Goal: Task Accomplishment & Management: Manage account settings

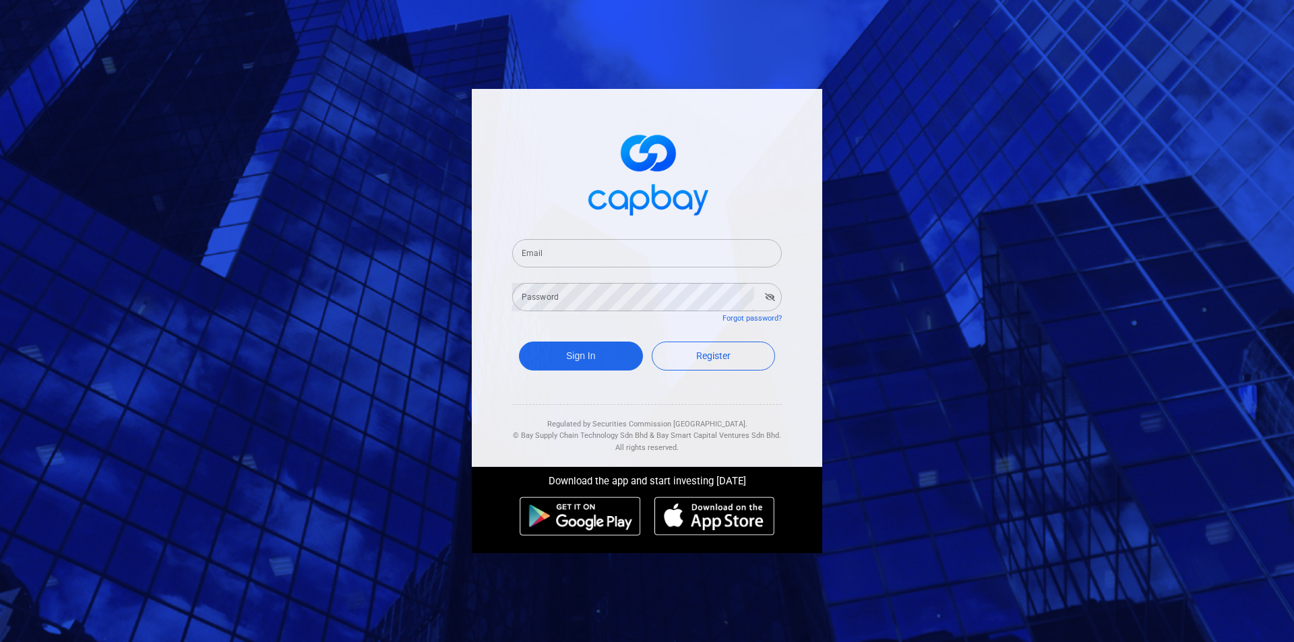
drag, startPoint x: 547, startPoint y: 252, endPoint x: 549, endPoint y: 262, distance: 10.3
click at [547, 252] on input "Email" at bounding box center [647, 253] width 270 height 28
type input "[EMAIL_ADDRESS][DOMAIN_NAME]"
click at [519, 342] on button "Sign In" at bounding box center [581, 356] width 124 height 29
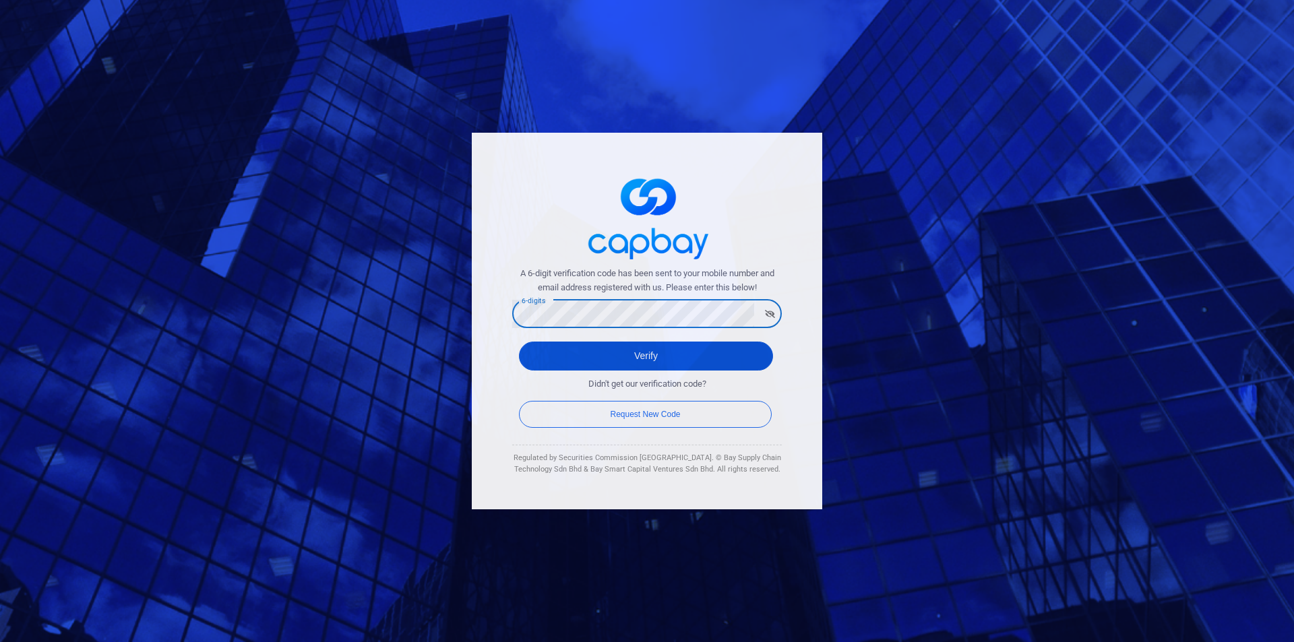
click at [586, 354] on button "Verify" at bounding box center [646, 356] width 254 height 29
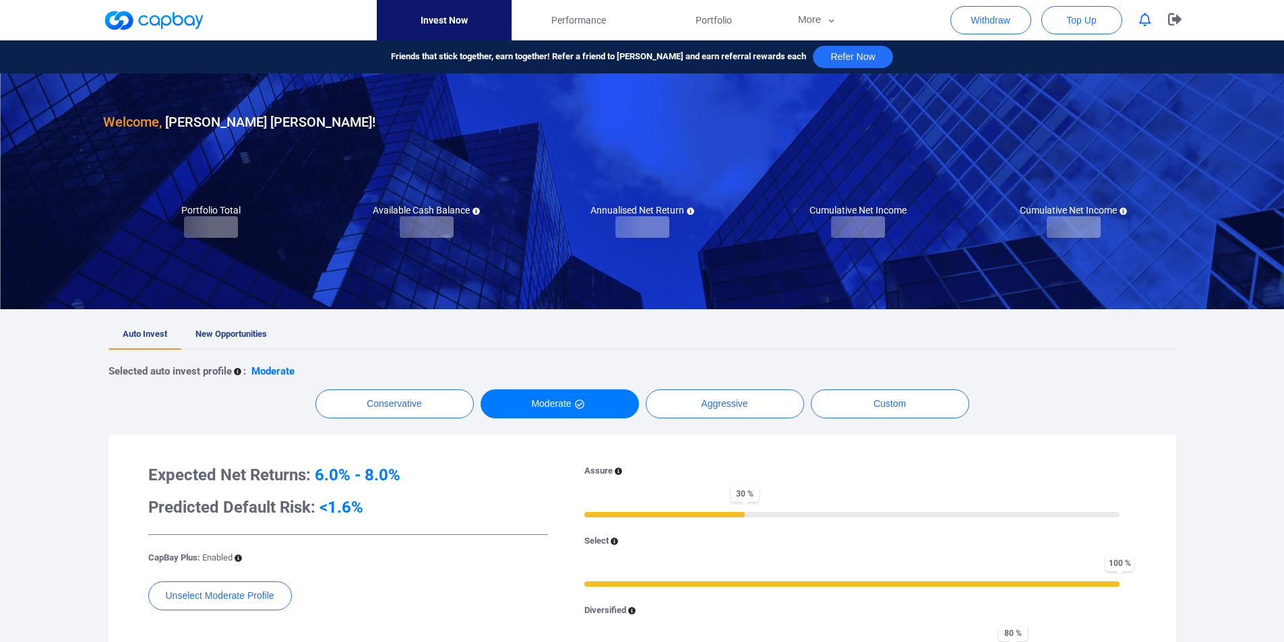
checkbox input "true"
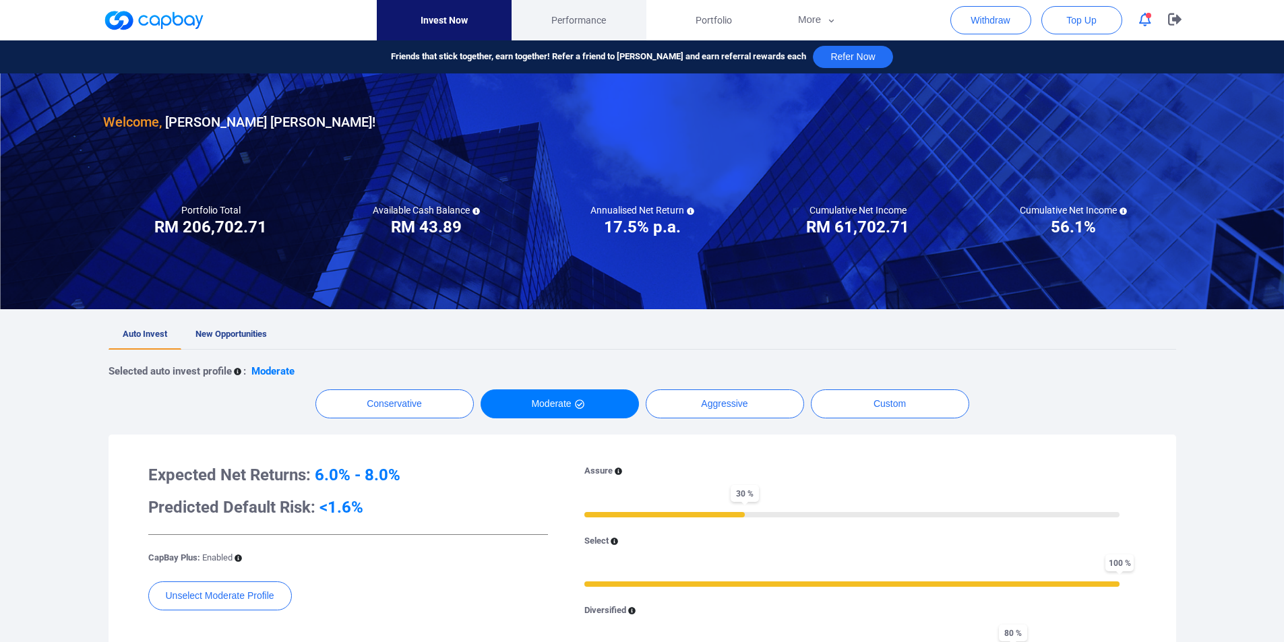
click at [572, 22] on span "Performance" at bounding box center [578, 20] width 55 height 15
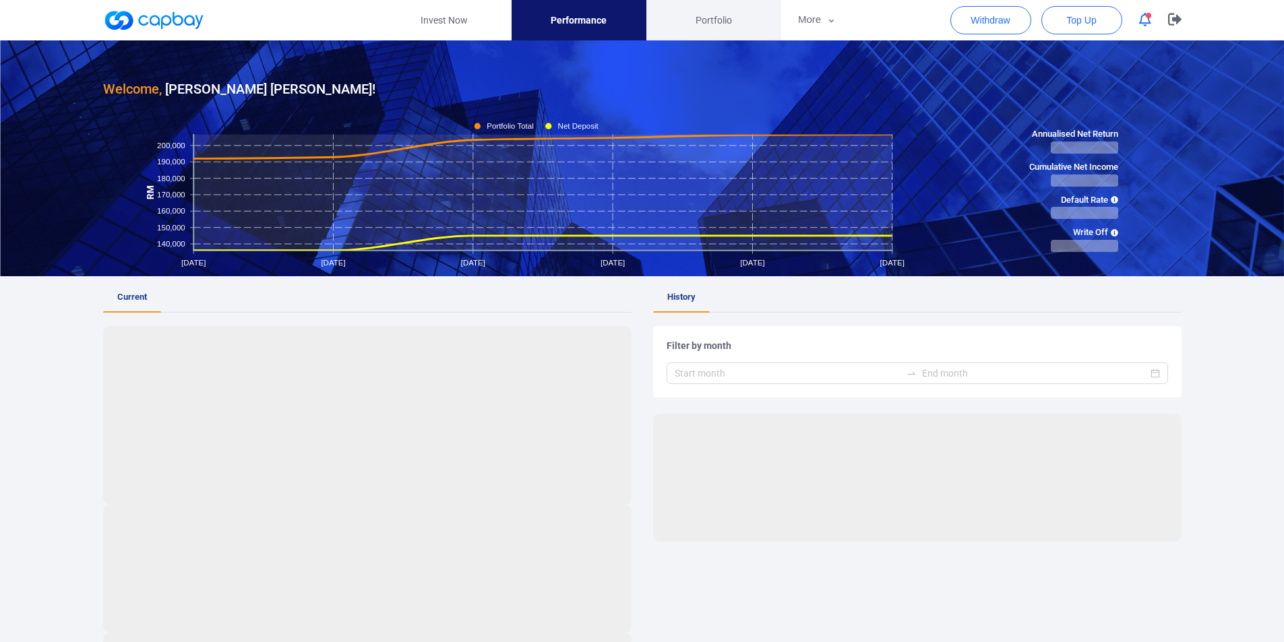
click at [696, 27] on span "Portfolio" at bounding box center [713, 20] width 36 height 15
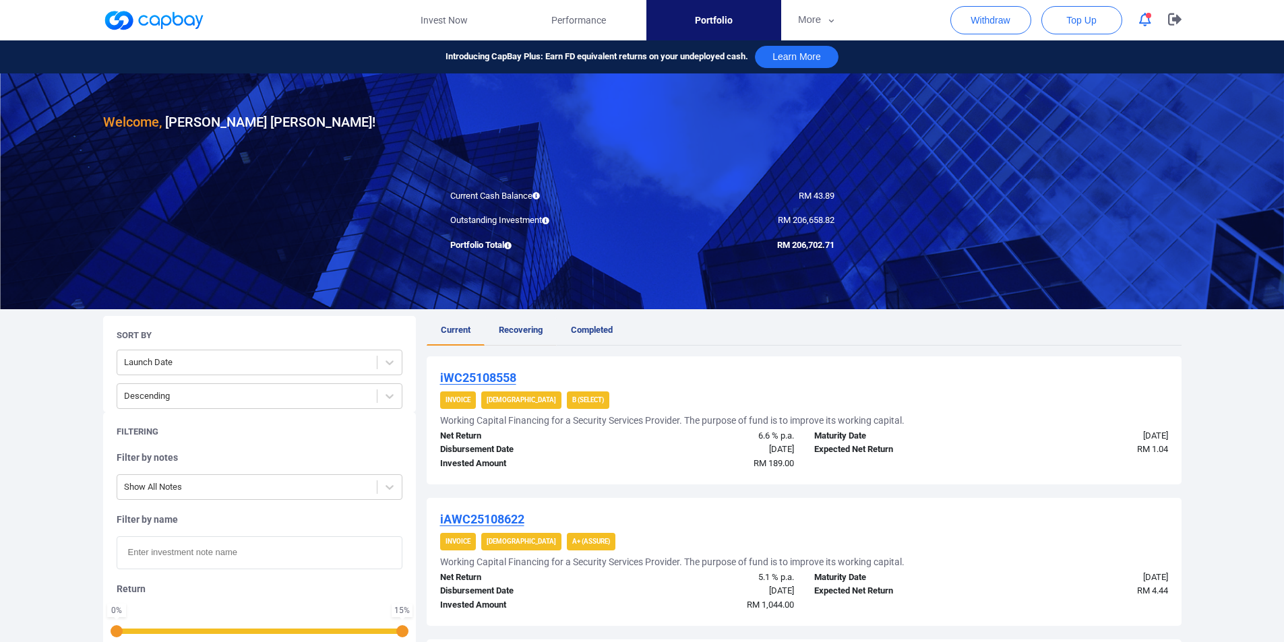
click at [538, 325] on span "Recovering" at bounding box center [521, 330] width 44 height 10
